Goal: Information Seeking & Learning: Understand process/instructions

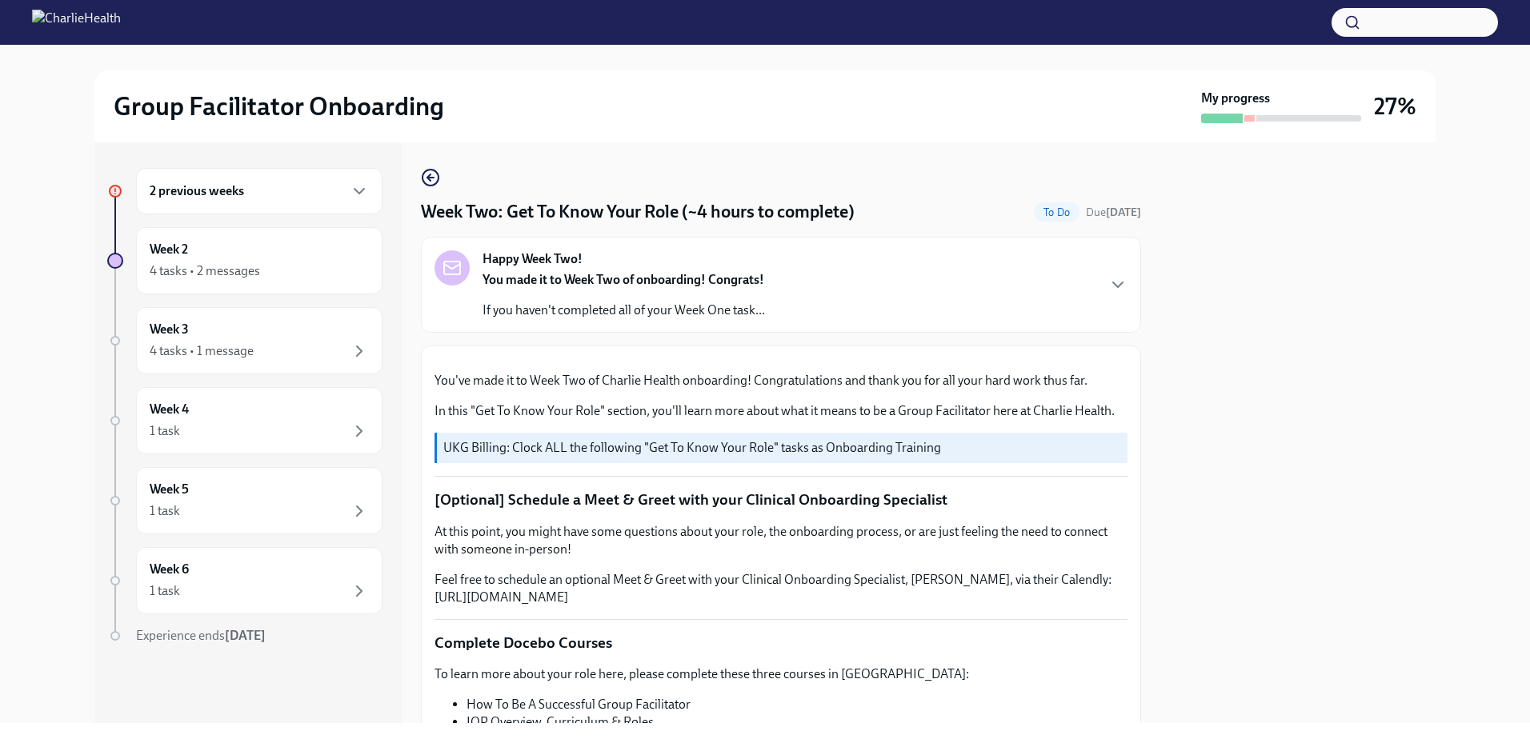
click at [377, 191] on div "2 previous weeks" at bounding box center [259, 191] width 246 height 46
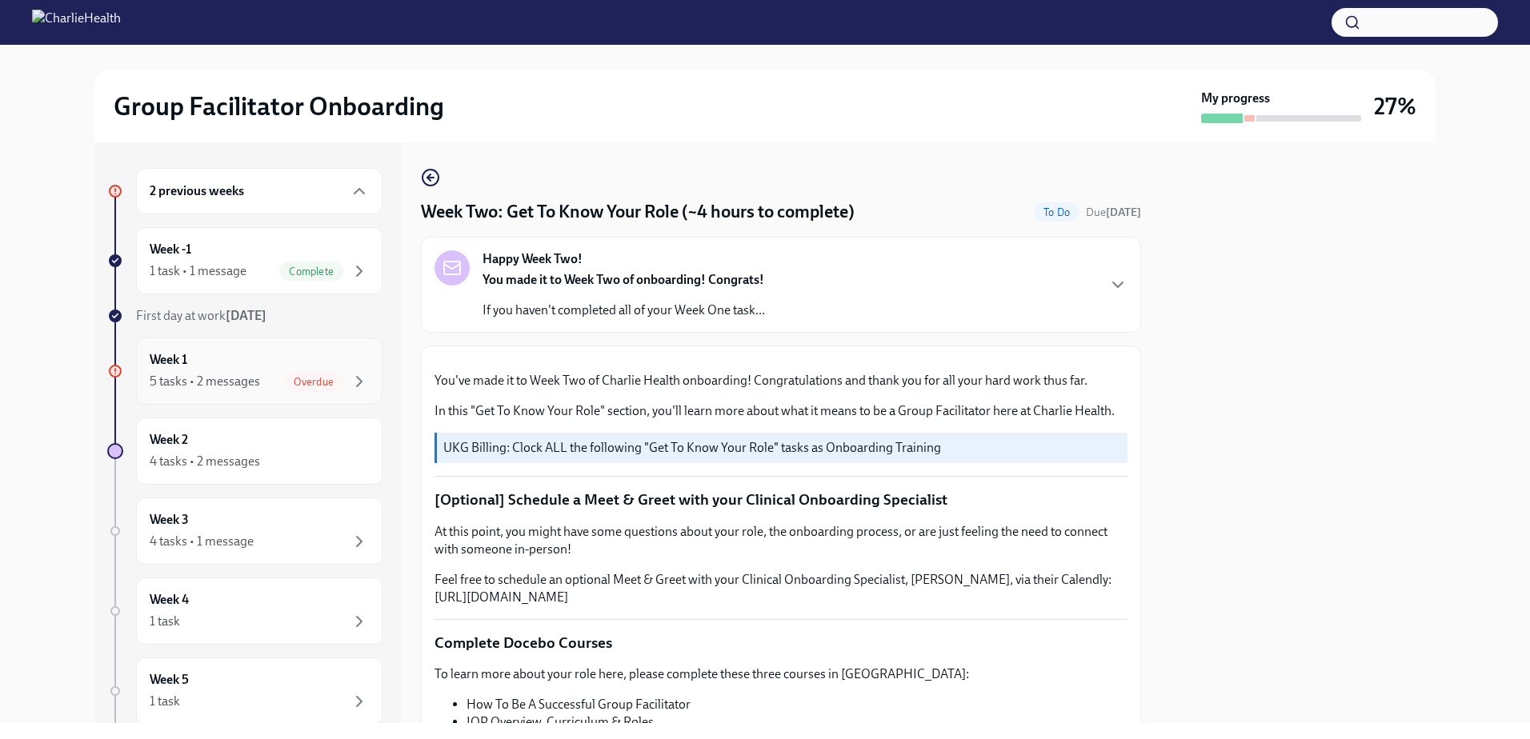
click at [235, 374] on div "5 tasks • 2 messages" at bounding box center [205, 382] width 110 height 18
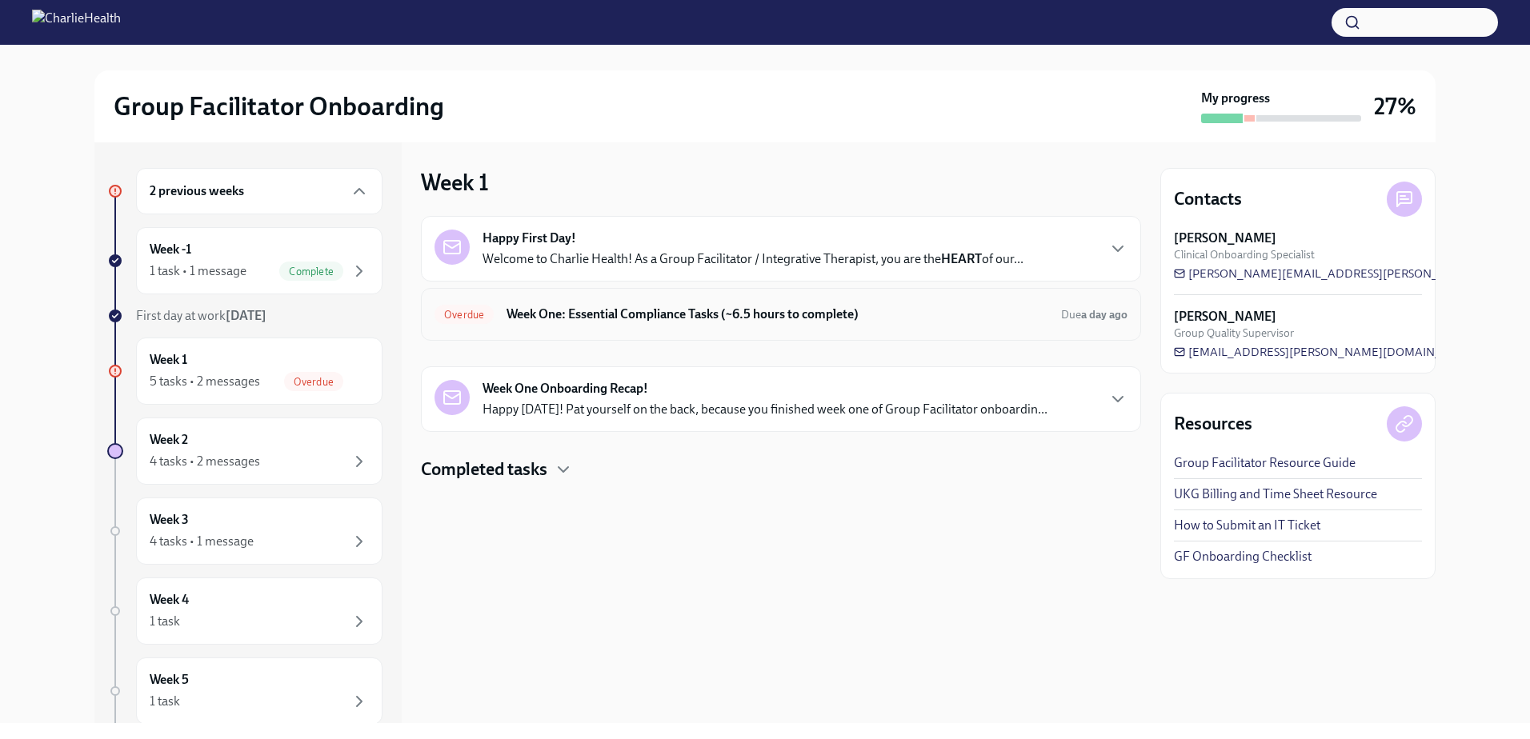
click at [900, 310] on h6 "Week One: Essential Compliance Tasks (~6.5 hours to complete)" at bounding box center [777, 315] width 542 height 18
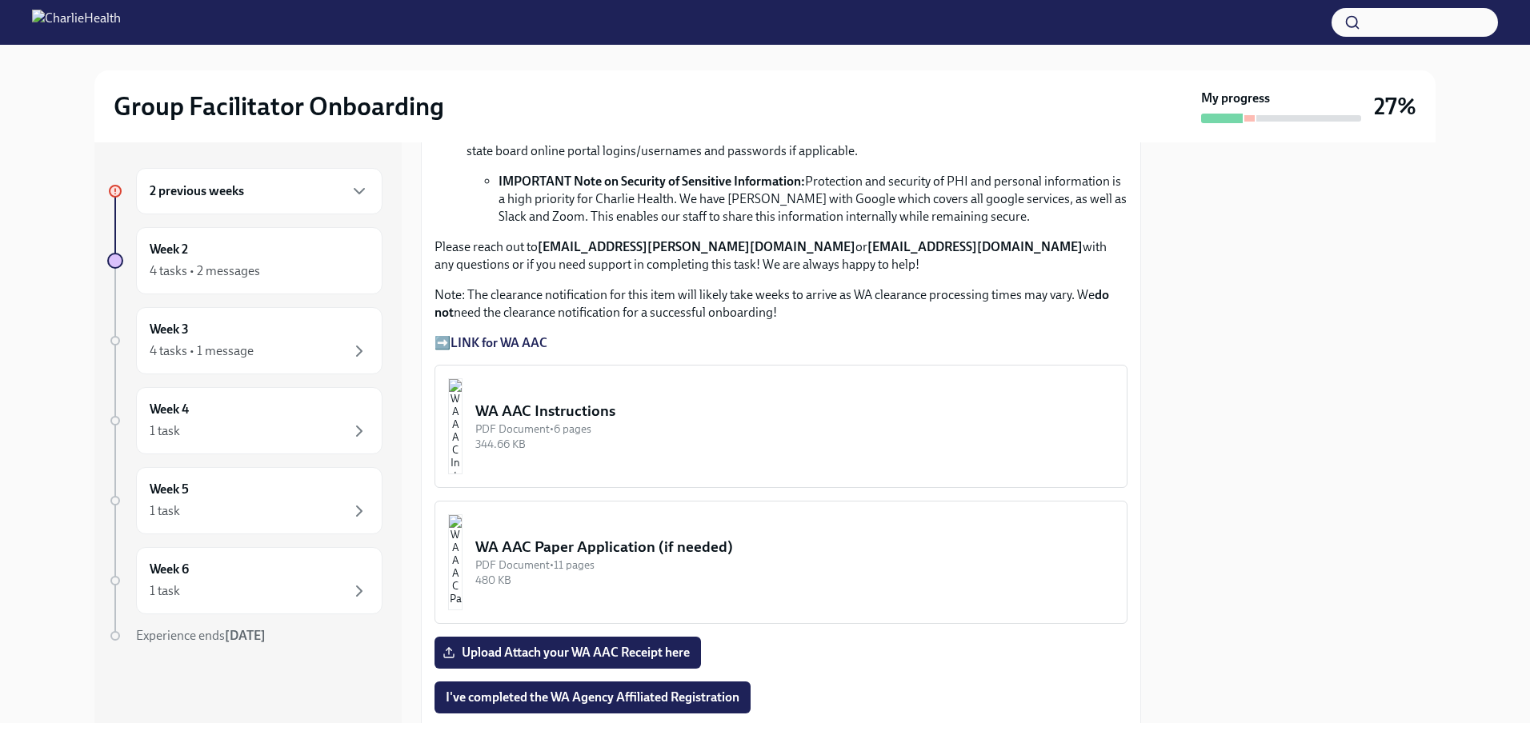
scroll to position [1120, 0]
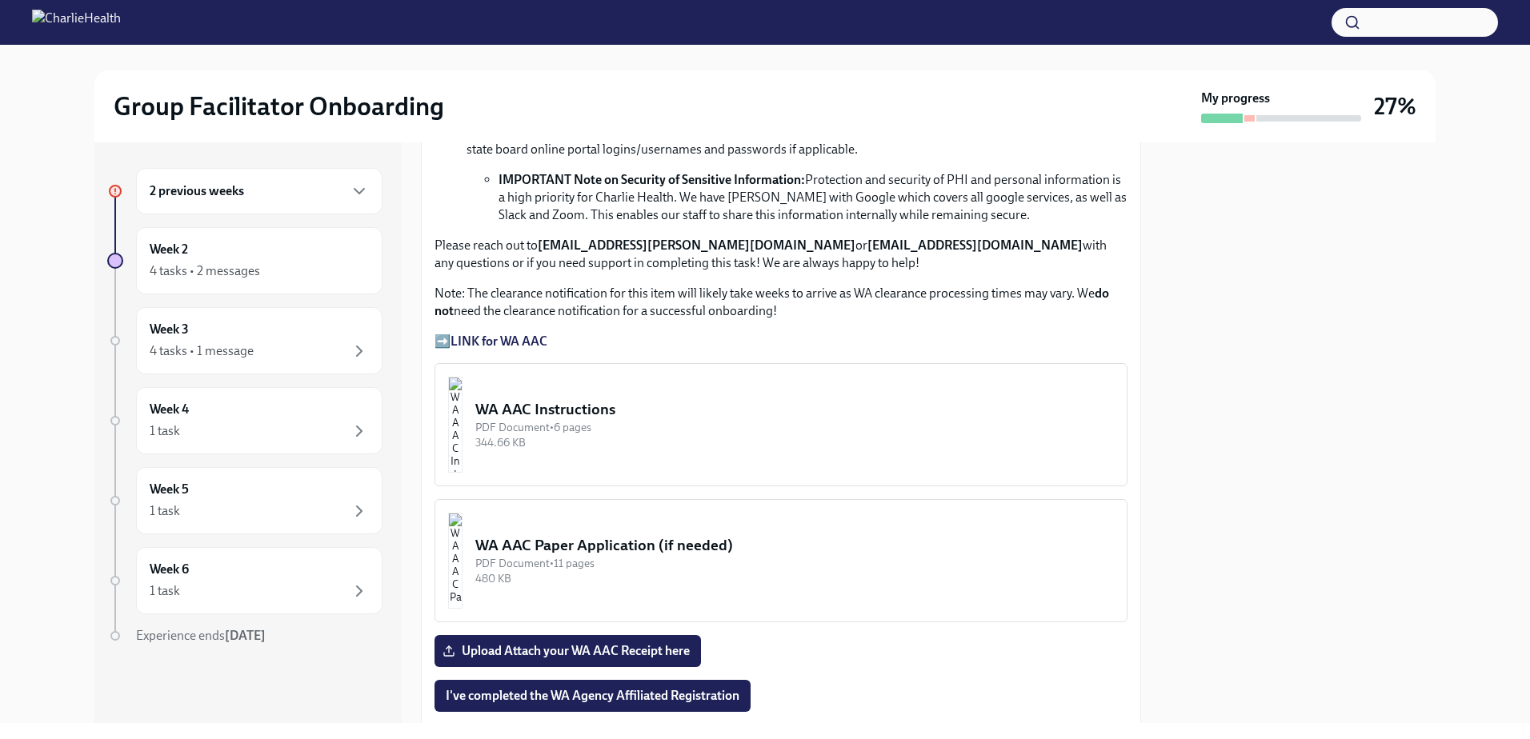
click at [647, 448] on button "WA AAC Instructions PDF Document • 6 pages 344.66 KB" at bounding box center [780, 424] width 693 height 123
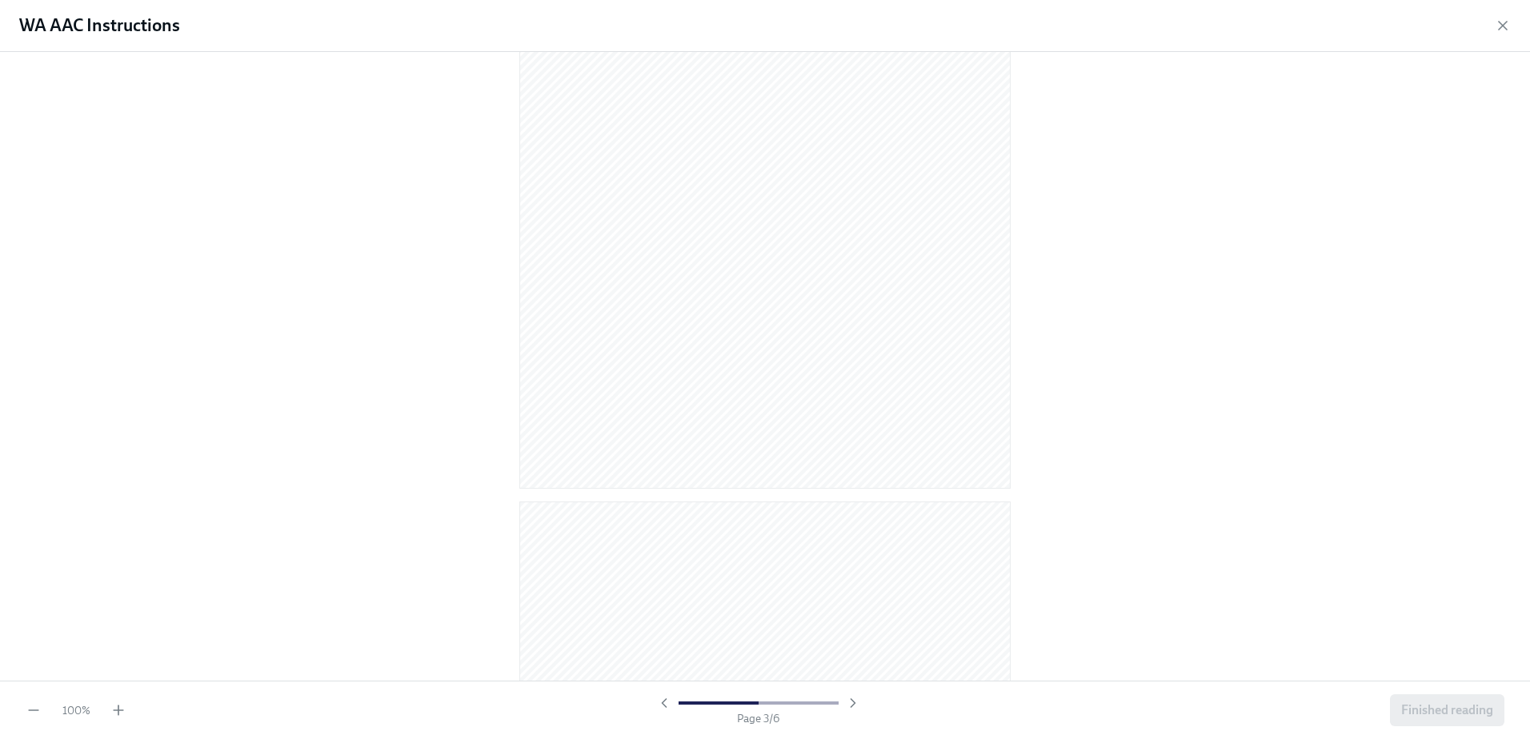
scroll to position [1600, 0]
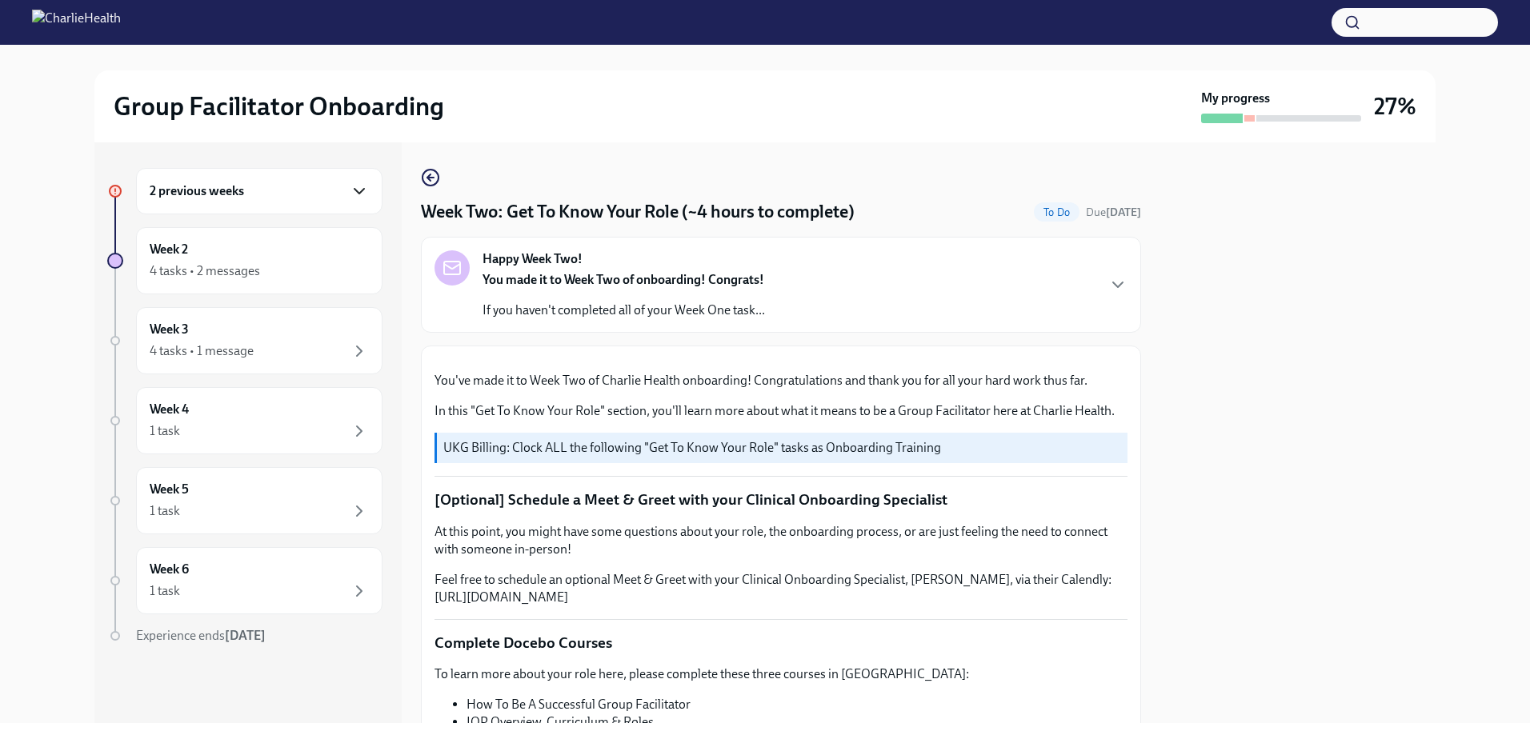
click at [353, 200] on icon "button" at bounding box center [359, 191] width 19 height 19
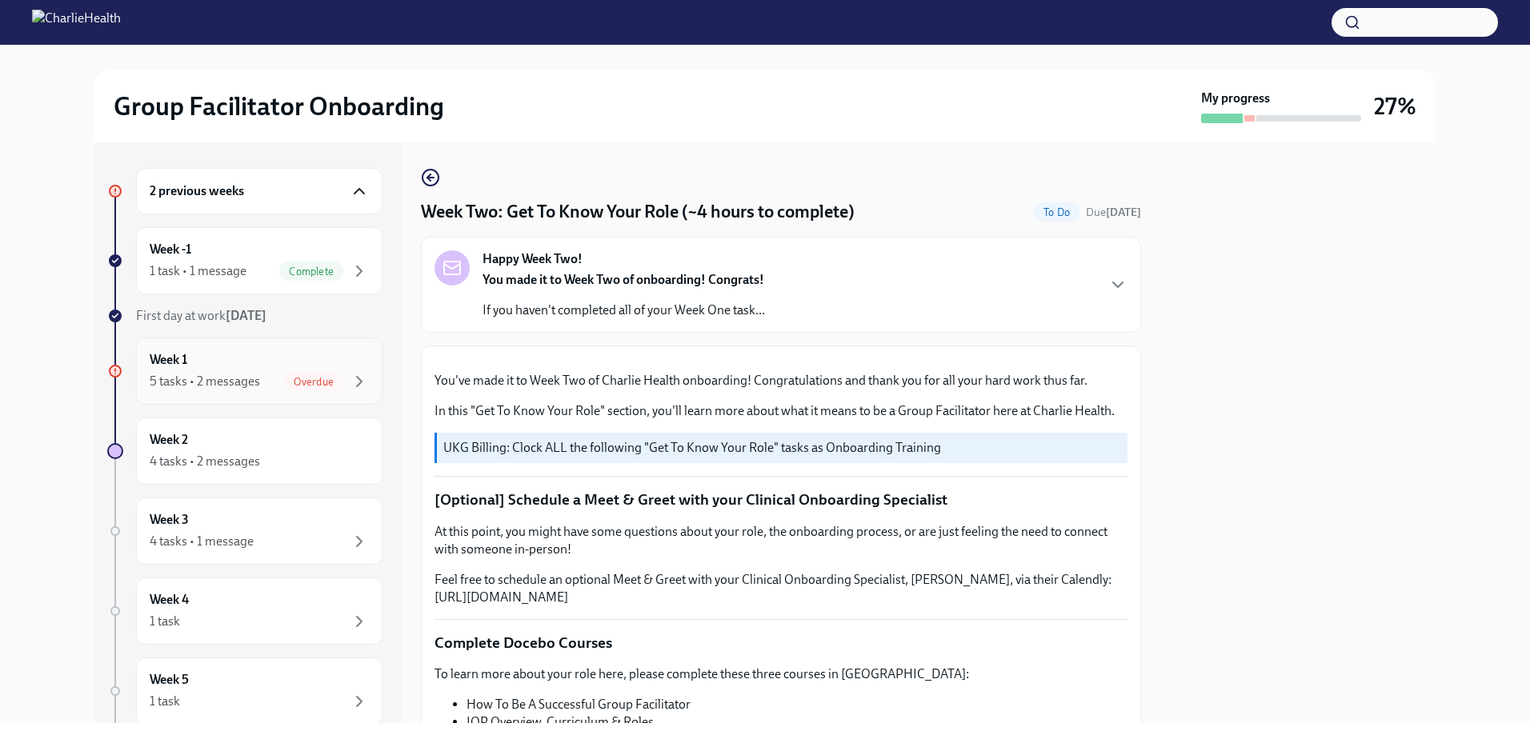
click at [310, 376] on span "Overdue" at bounding box center [313, 382] width 59 height 12
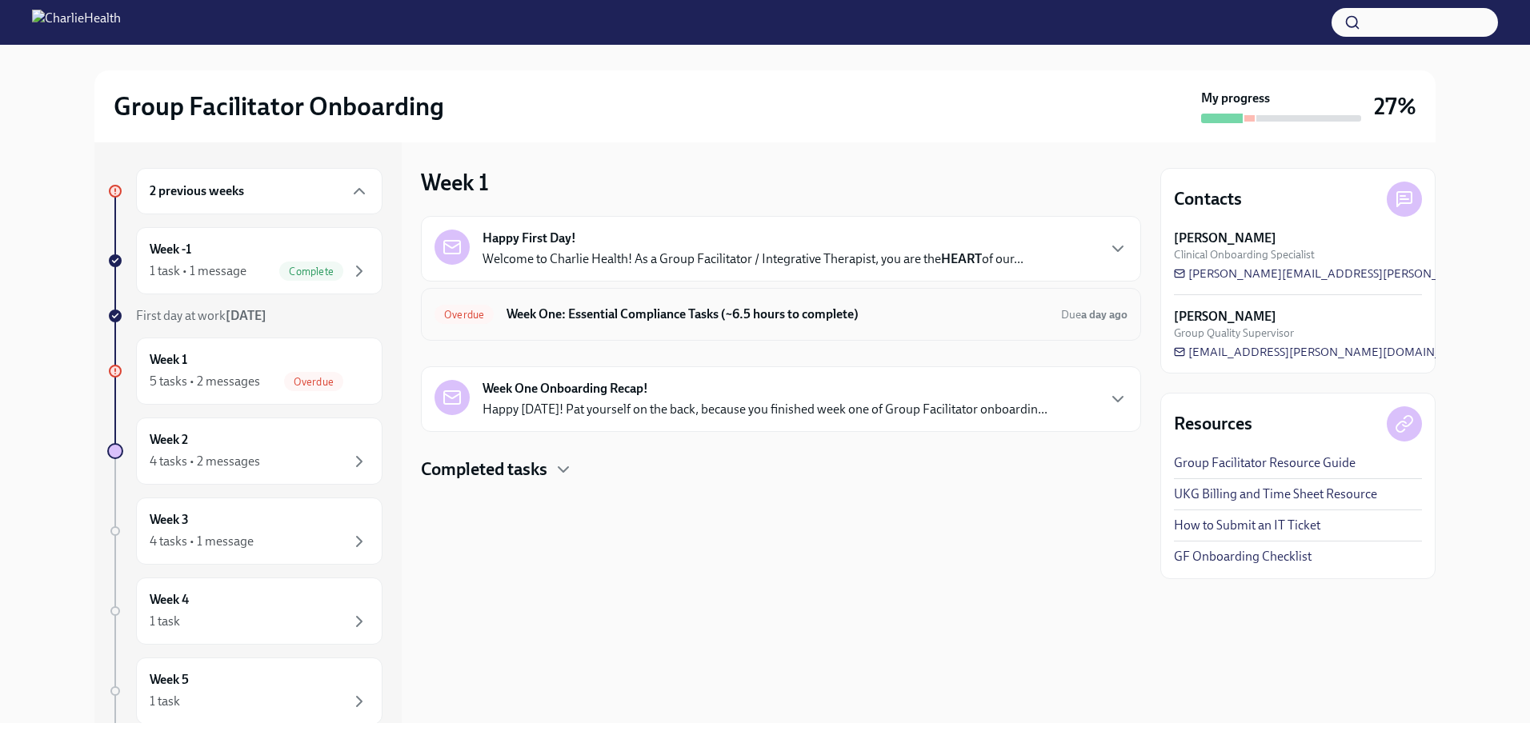
click at [943, 294] on div "Overdue Week One: Essential Compliance Tasks (~6.5 hours to complete) Due a day…" at bounding box center [781, 314] width 720 height 53
click at [951, 318] on h6 "Week One: Essential Compliance Tasks (~6.5 hours to complete)" at bounding box center [777, 315] width 542 height 18
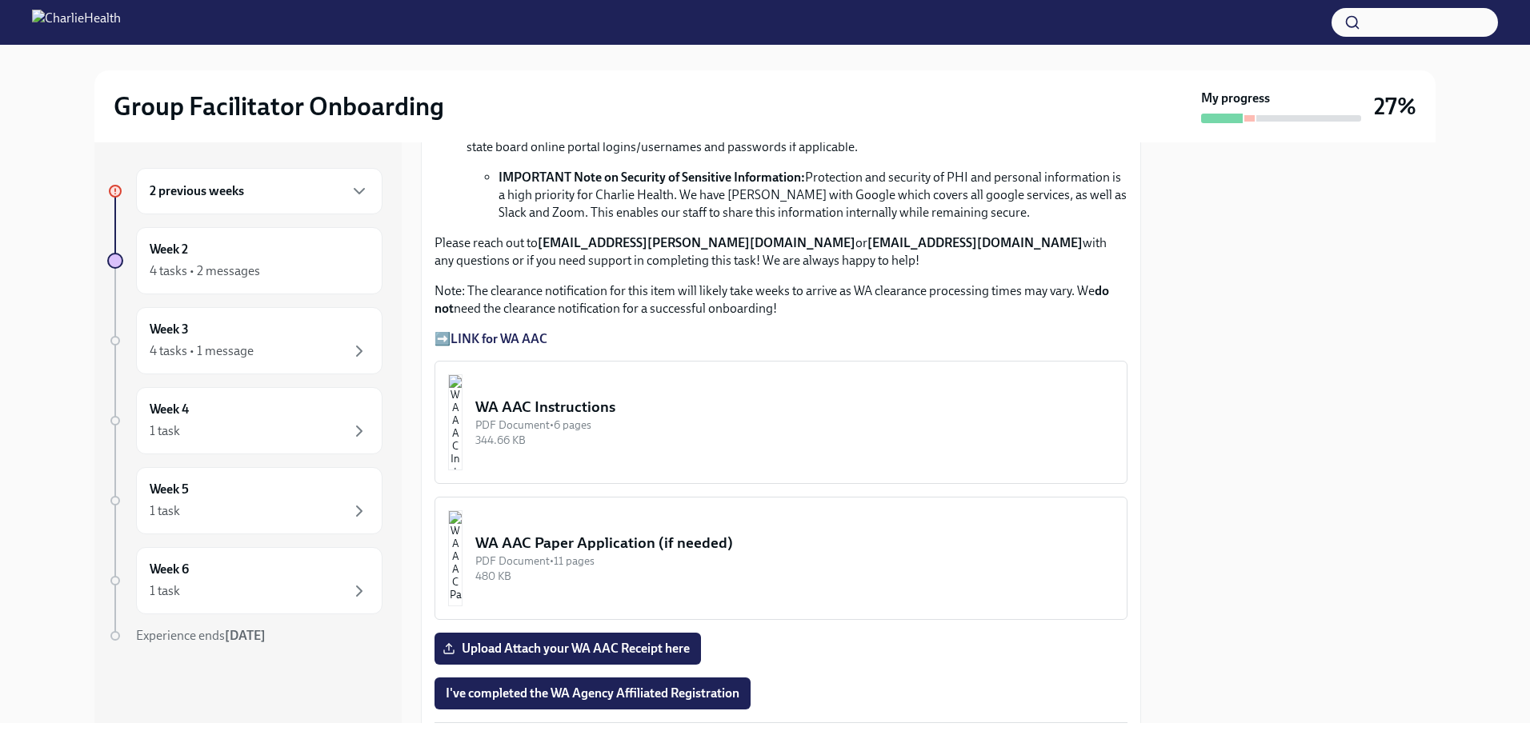
scroll to position [1120, 0]
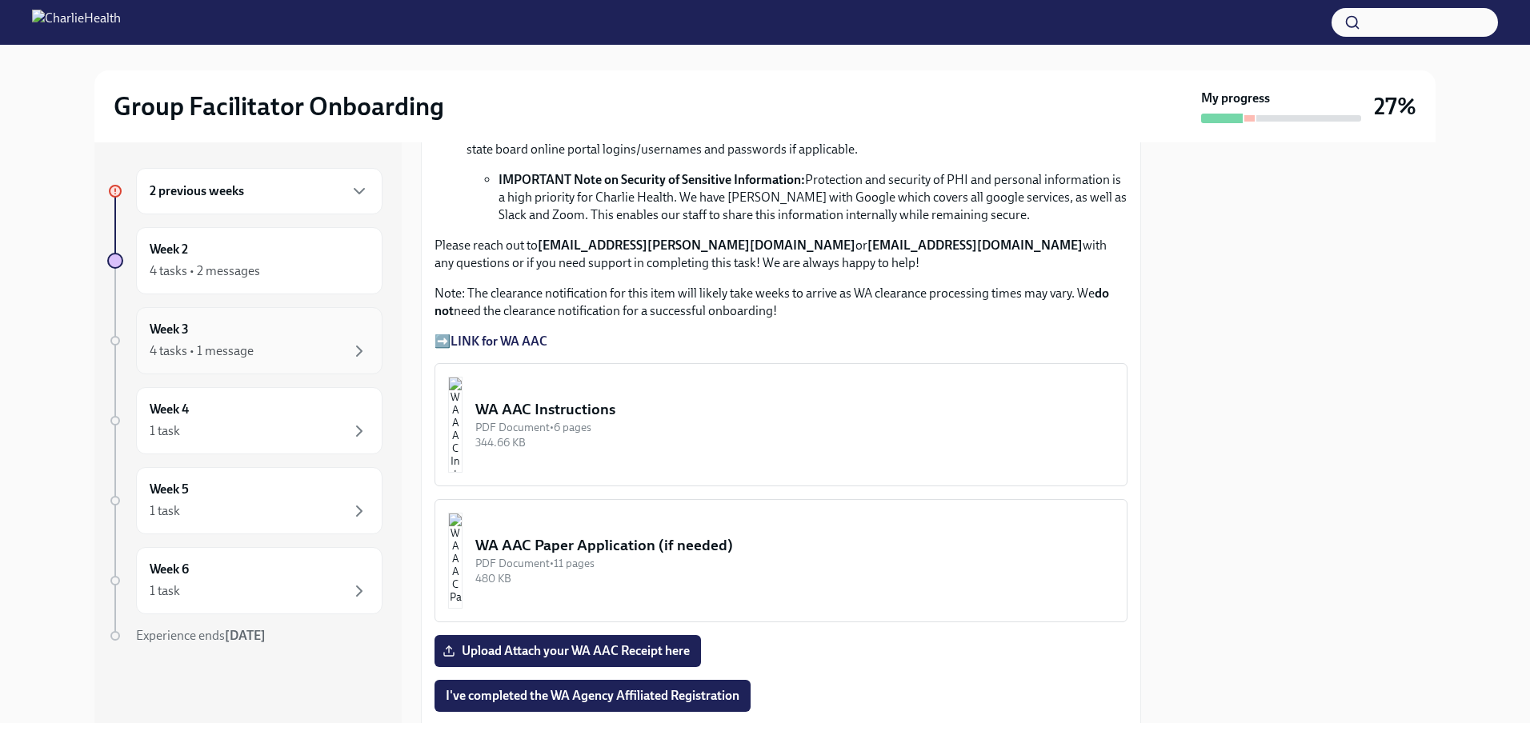
click at [243, 340] on div "Week 3 4 tasks • 1 message" at bounding box center [259, 341] width 219 height 40
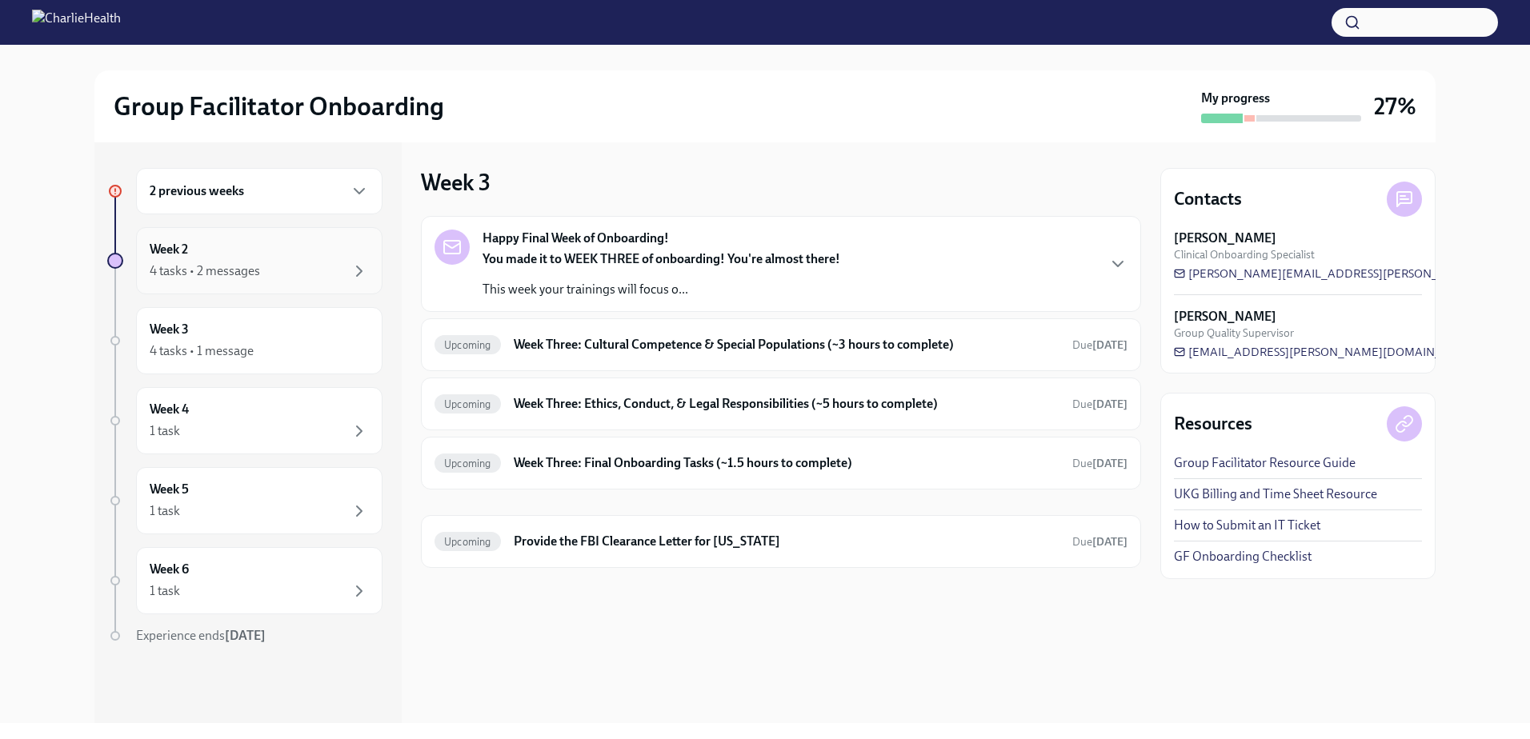
click at [293, 282] on div "Week 2 4 tasks • 2 messages" at bounding box center [259, 260] width 246 height 67
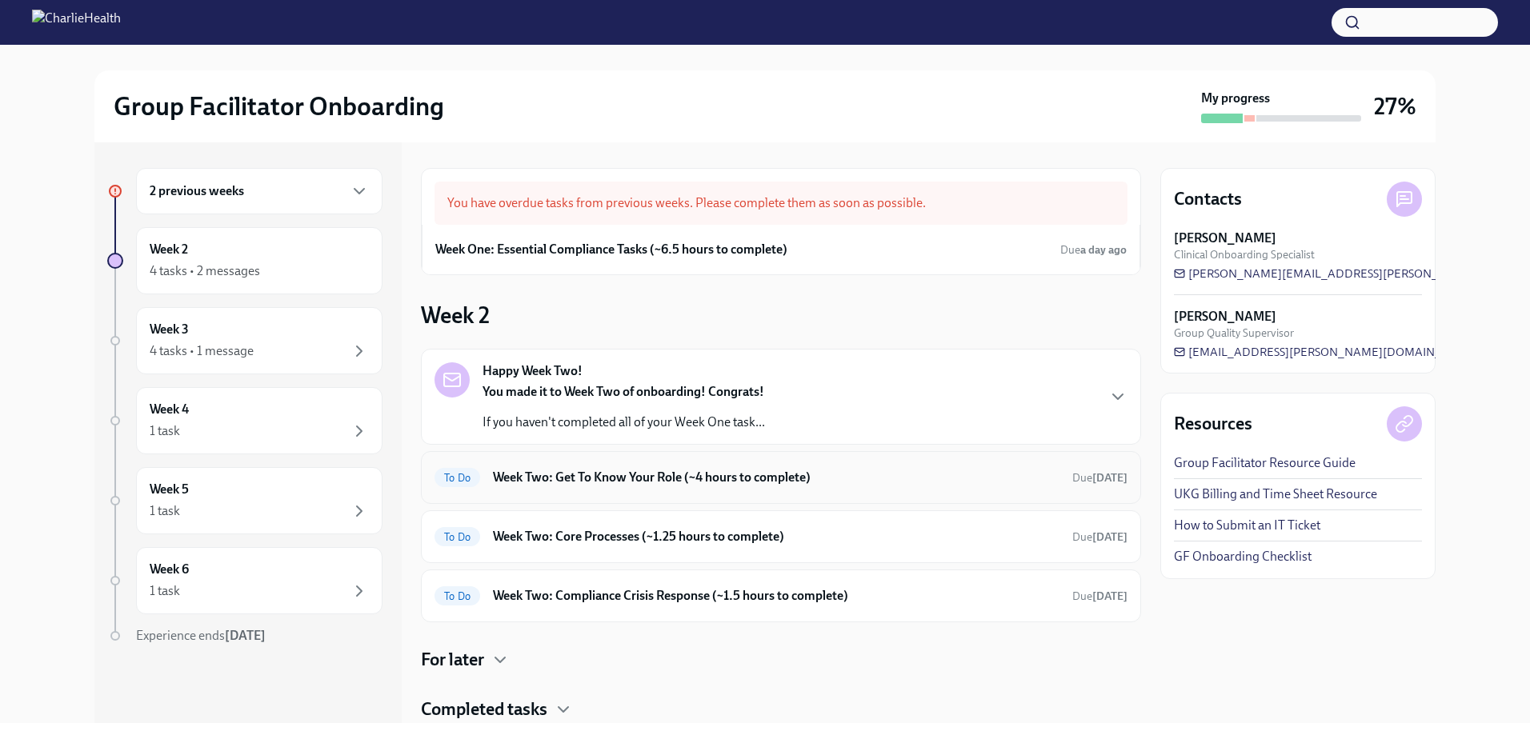
click at [624, 477] on h6 "Week Two: Get To Know Your Role (~4 hours to complete)" at bounding box center [776, 478] width 566 height 18
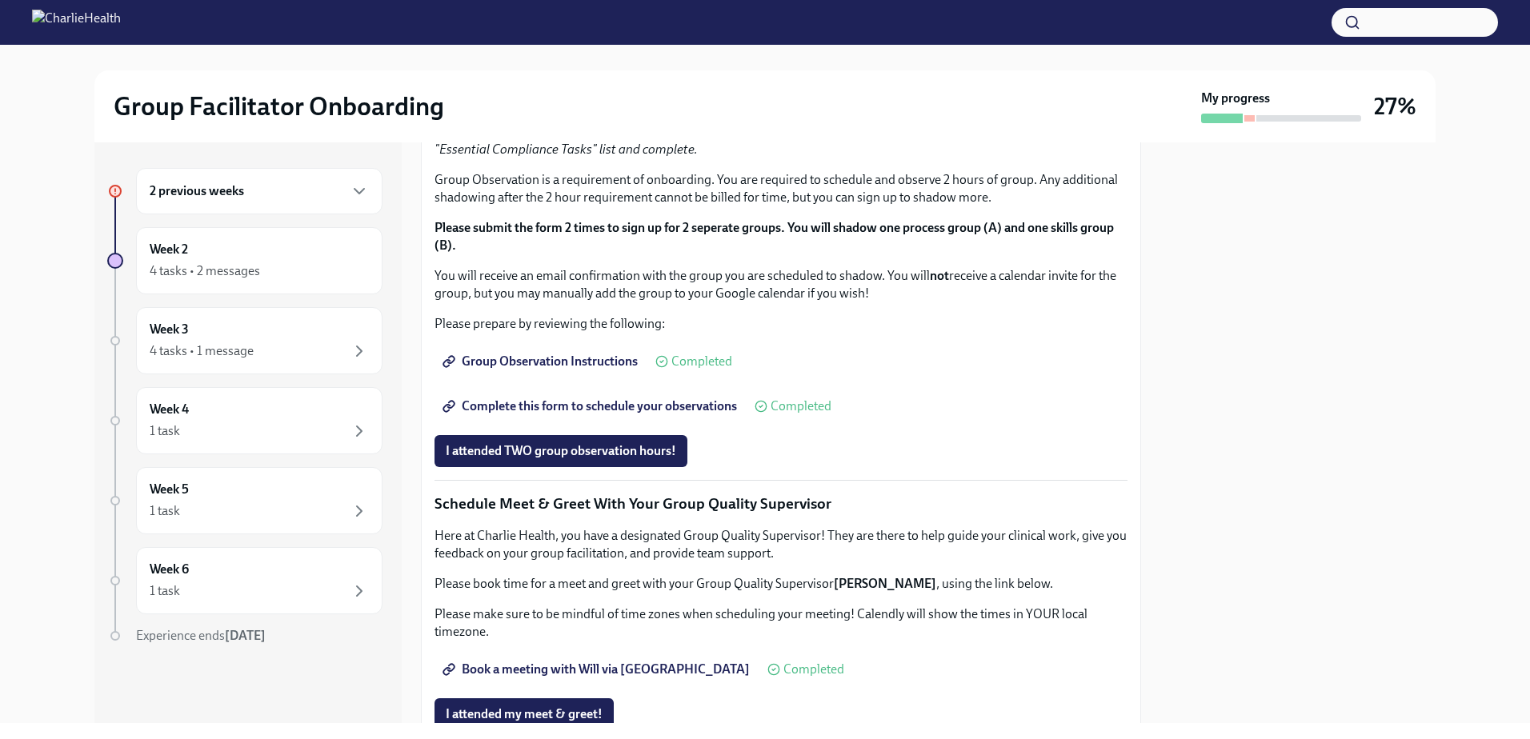
scroll to position [800, 0]
